Goal: Transaction & Acquisition: Purchase product/service

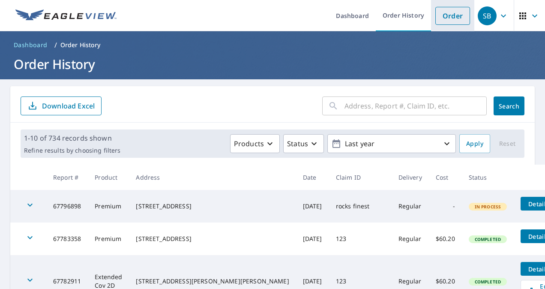
click at [437, 21] on link "Order" at bounding box center [453, 16] width 35 height 18
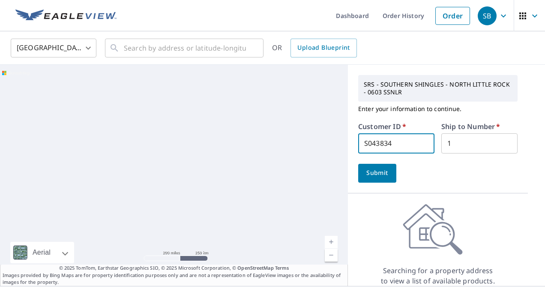
drag, startPoint x: 401, startPoint y: 146, endPoint x: 323, endPoint y: 146, distance: 78.0
click at [323, 146] on div "Aerial Road A standard road map Aerial A detailed look from above Labels Labels…" at bounding box center [272, 175] width 545 height 221
click at [323, 146] on div at bounding box center [174, 175] width 348 height 221
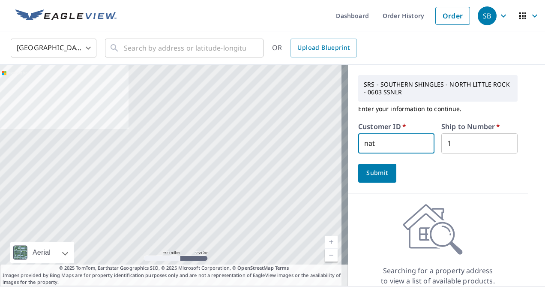
type input "nat257"
click at [144, 51] on input "text" at bounding box center [185, 48] width 122 height 24
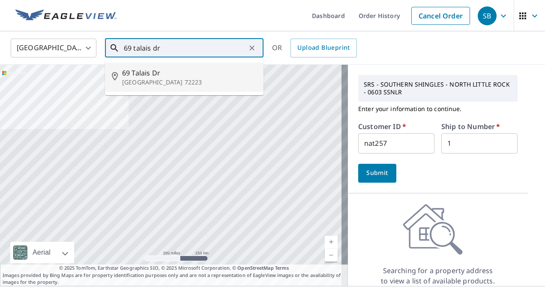
click at [155, 83] on p "[GEOGRAPHIC_DATA] 72223" at bounding box center [189, 82] width 135 height 9
type input "[STREET_ADDRESS][PERSON_NAME]"
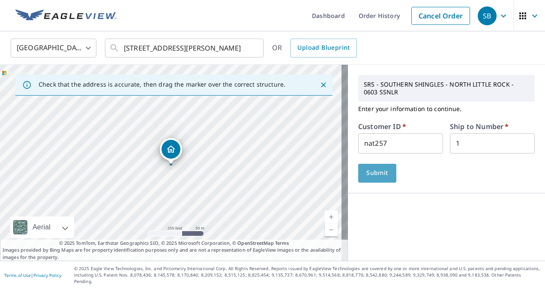
click at [386, 179] on button "Submit" at bounding box center [377, 173] width 38 height 19
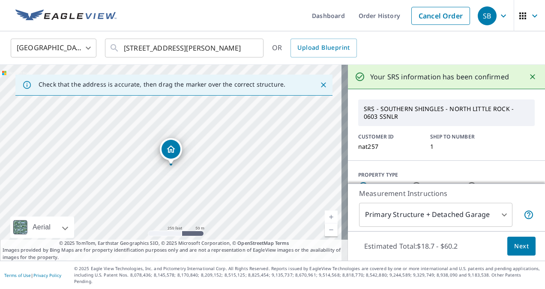
click at [508, 256] on button "Next" at bounding box center [522, 246] width 28 height 19
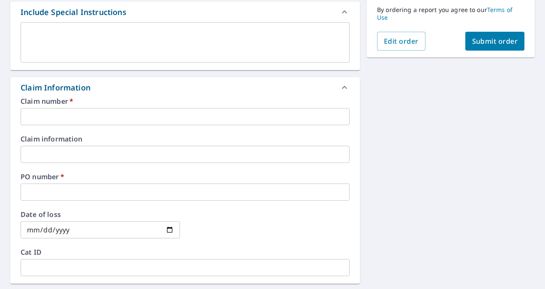
scroll to position [236, 0]
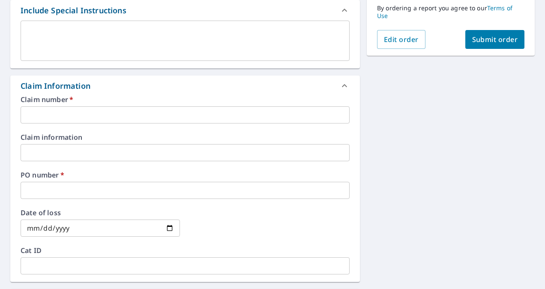
click at [200, 153] on input "text" at bounding box center [185, 152] width 329 height 17
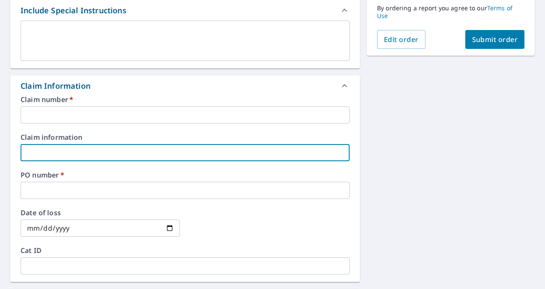
click at [219, 107] on input "text" at bounding box center [185, 114] width 329 height 17
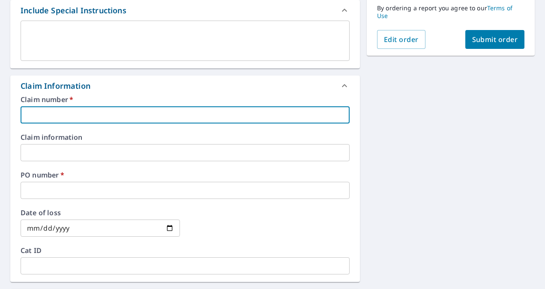
type input "n"
checkbox input "true"
type input "na"
checkbox input "true"
type input "nat"
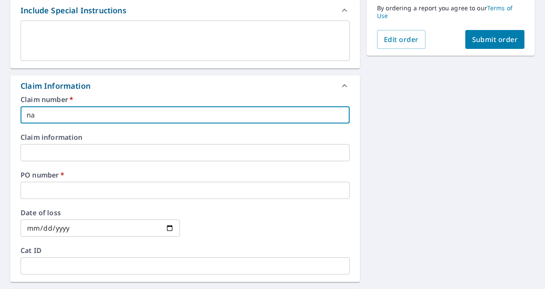
checkbox input "true"
type input "natu"
checkbox input "true"
type input "natur"
checkbox input "true"
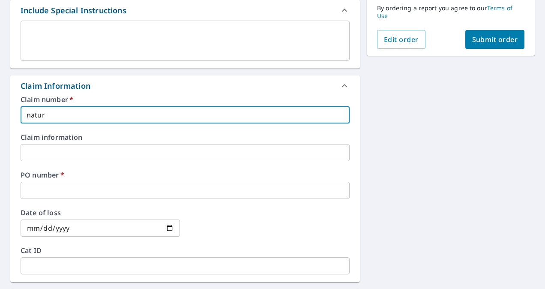
type input "natura"
checkbox input "true"
type input "natural"
checkbox input "true"
type input "natural"
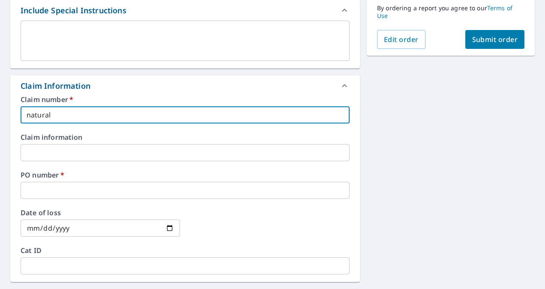
checkbox input "true"
type input "natural s"
checkbox input "true"
type input "natural st"
checkbox input "true"
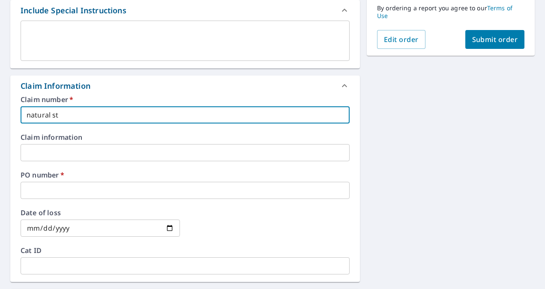
type input "natural sta"
checkbox input "true"
type input "natural stat"
checkbox input "true"
type input "natural state"
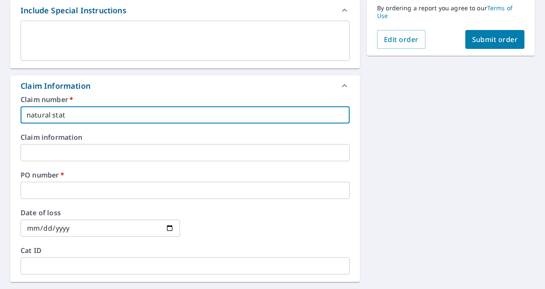
checkbox input "true"
type input "natural state"
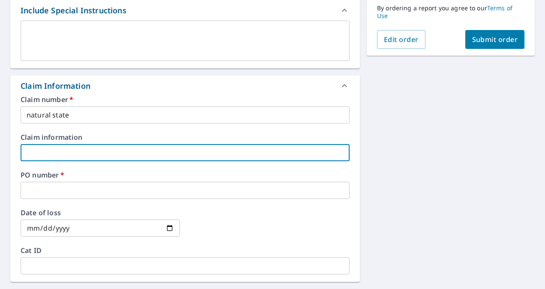
type input "6"
checkbox input "true"
type input "60"
checkbox input "true"
type input "60"
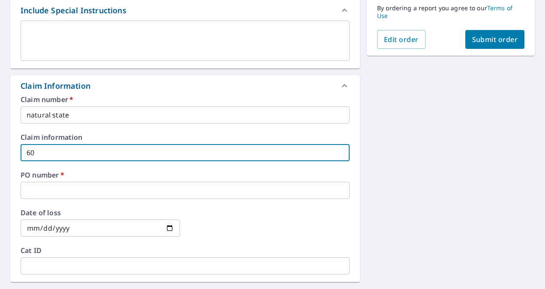
checkbox input "true"
type input "60 t"
checkbox input "true"
type input "60 ta"
checkbox input "true"
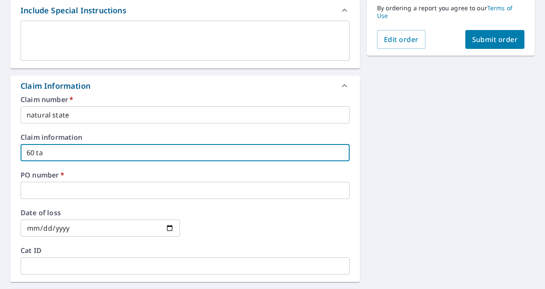
type input "60 tal"
checkbox input "true"
type input "60 tala"
checkbox input "true"
type input "60 talai"
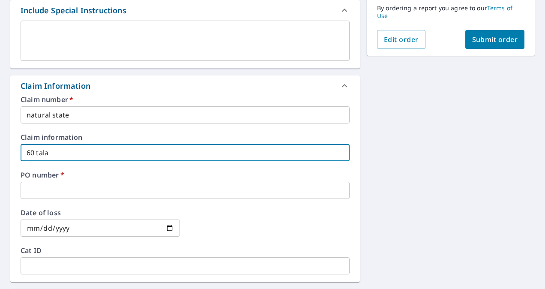
checkbox input "true"
type input "60 talais"
checkbox input "true"
type input "60 talais"
checkbox input "true"
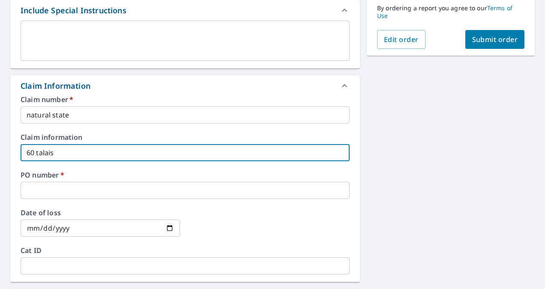
type input "60 talais d"
checkbox input "true"
type input "60 talais dr"
checkbox input "true"
type input "60 talais dr"
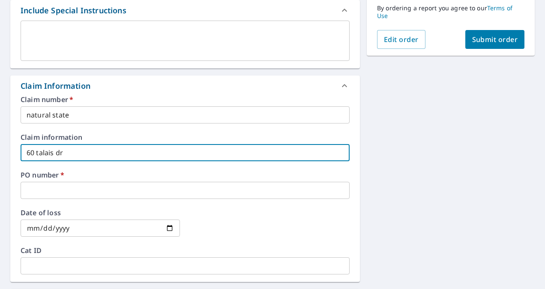
checkbox input "true"
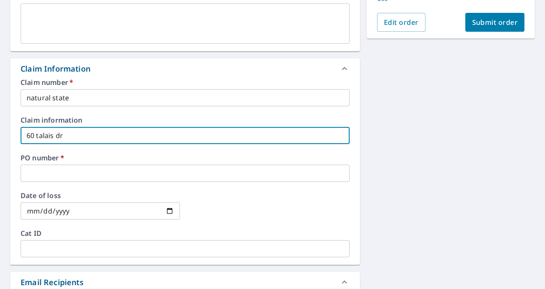
scroll to position [254, 0]
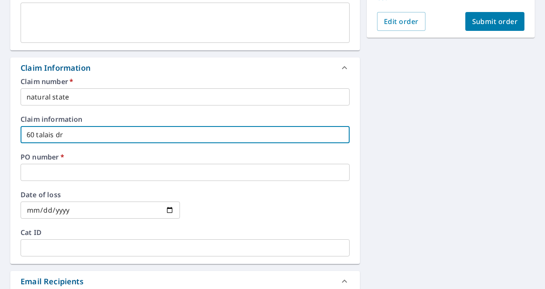
click at [34, 136] on input "60 talais dr" at bounding box center [185, 134] width 329 height 17
type input "6 talais dr"
checkbox input "true"
drag, startPoint x: 58, startPoint y: 131, endPoint x: 0, endPoint y: 138, distance: 58.8
click at [10, 135] on div "Claim number   * natural state ​ Claim information 6 talais dr ​ PO number   * …" at bounding box center [185, 171] width 350 height 186
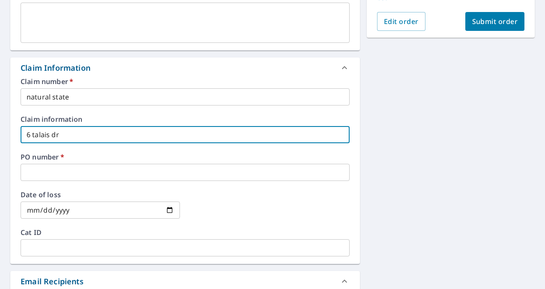
checkbox input "true"
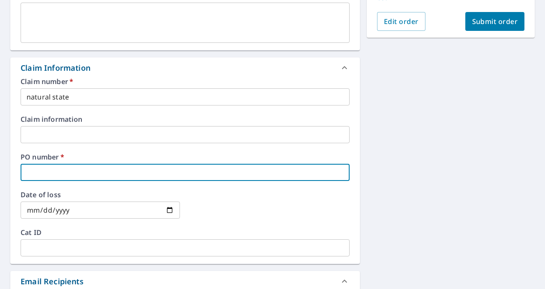
type input "6"
checkbox input "true"
type input "69"
checkbox input "true"
type input "69"
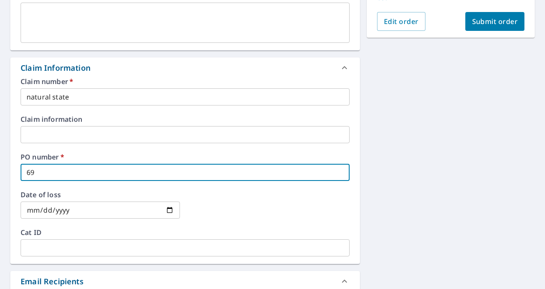
checkbox input "true"
type input "69 t"
checkbox input "true"
type input "69 ta"
checkbox input "true"
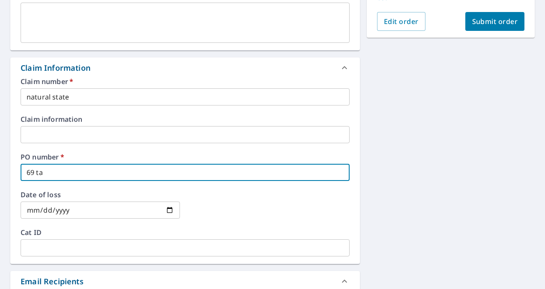
type input "69 tal"
checkbox input "true"
type input "69 tala"
checkbox input "true"
type input "69 talai"
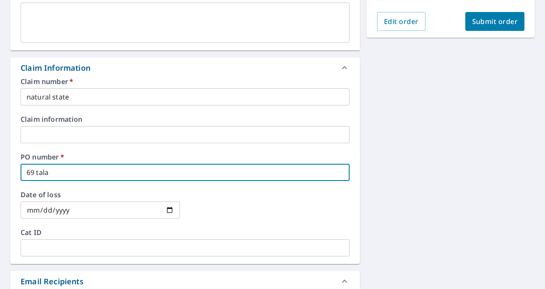
checkbox input "true"
type input "69 talais"
checkbox input "true"
type input "69 talais"
checkbox input "true"
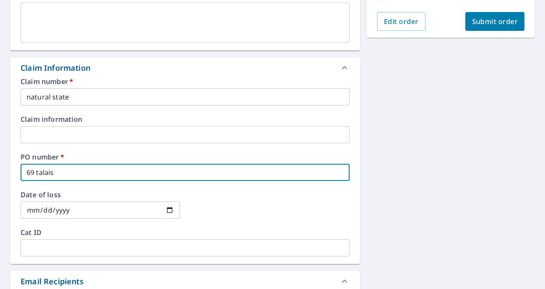
type input "69 talais d"
checkbox input "true"
type input "69 talais dr"
checkbox input "true"
type input "69 talais dr"
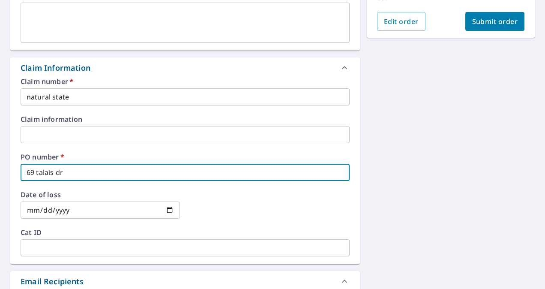
checkbox input "true"
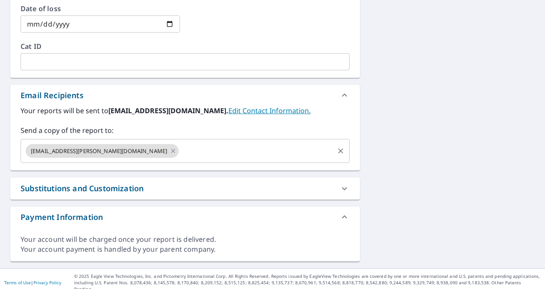
type input "69 talais dr"
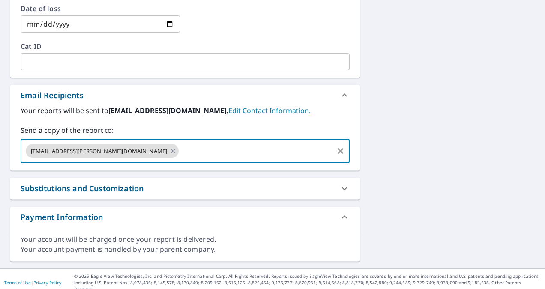
click at [180, 146] on input "text" at bounding box center [256, 151] width 153 height 16
checkbox input "true"
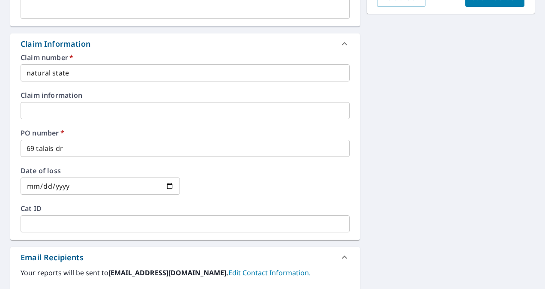
scroll to position [274, 0]
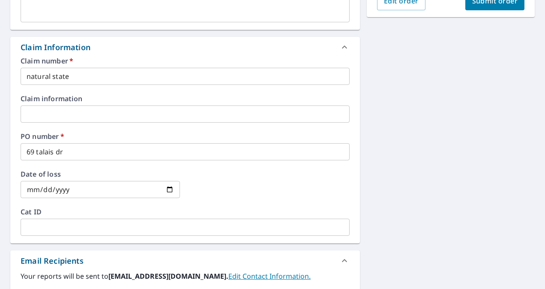
type input "[EMAIL_ADDRESS][PERSON_NAME][DOMAIN_NAME]"
click at [484, 6] on button "Submit order" at bounding box center [496, 0] width 60 height 19
checkbox input "true"
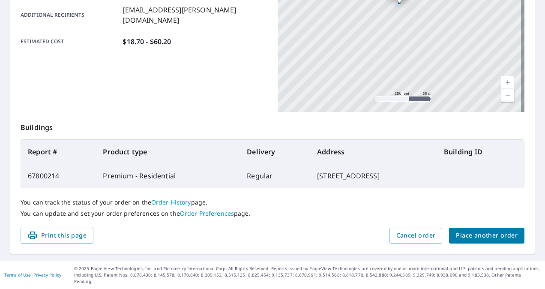
scroll to position [215, 0]
